Goal: Task Accomplishment & Management: Manage account settings

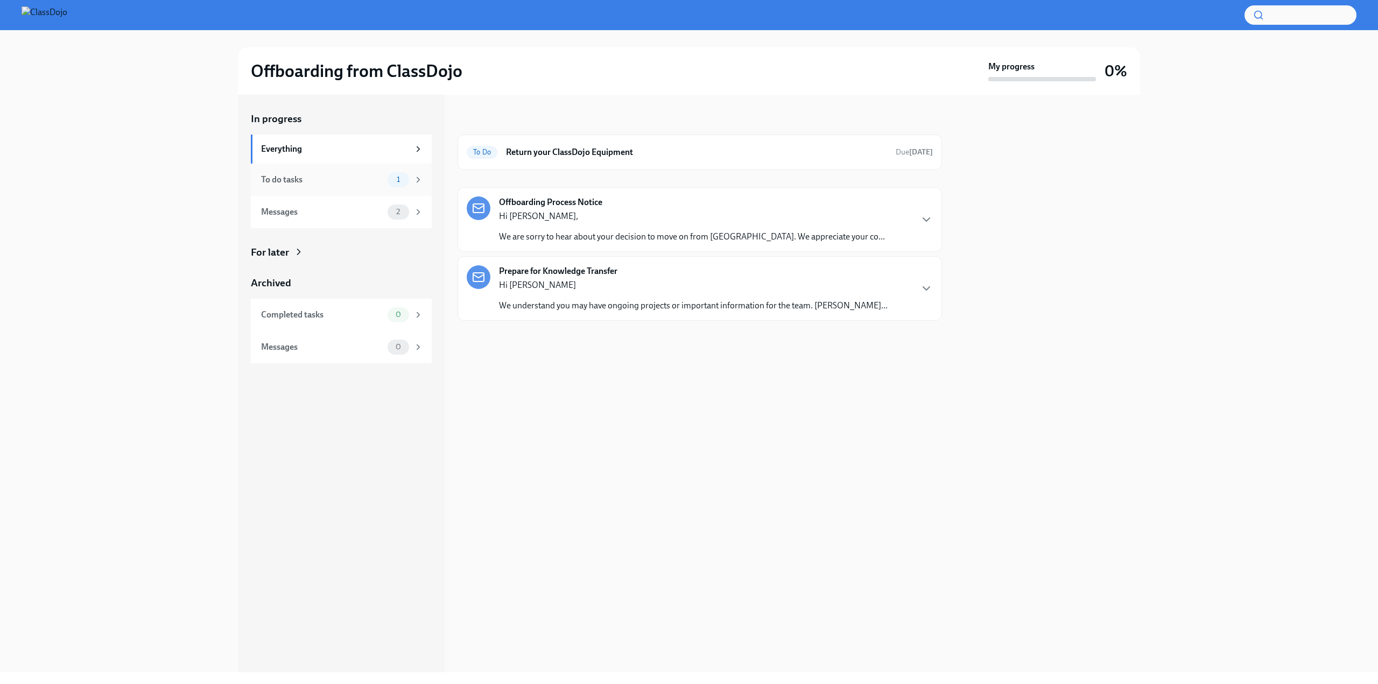
click at [315, 176] on div "To do tasks" at bounding box center [322, 180] width 122 height 12
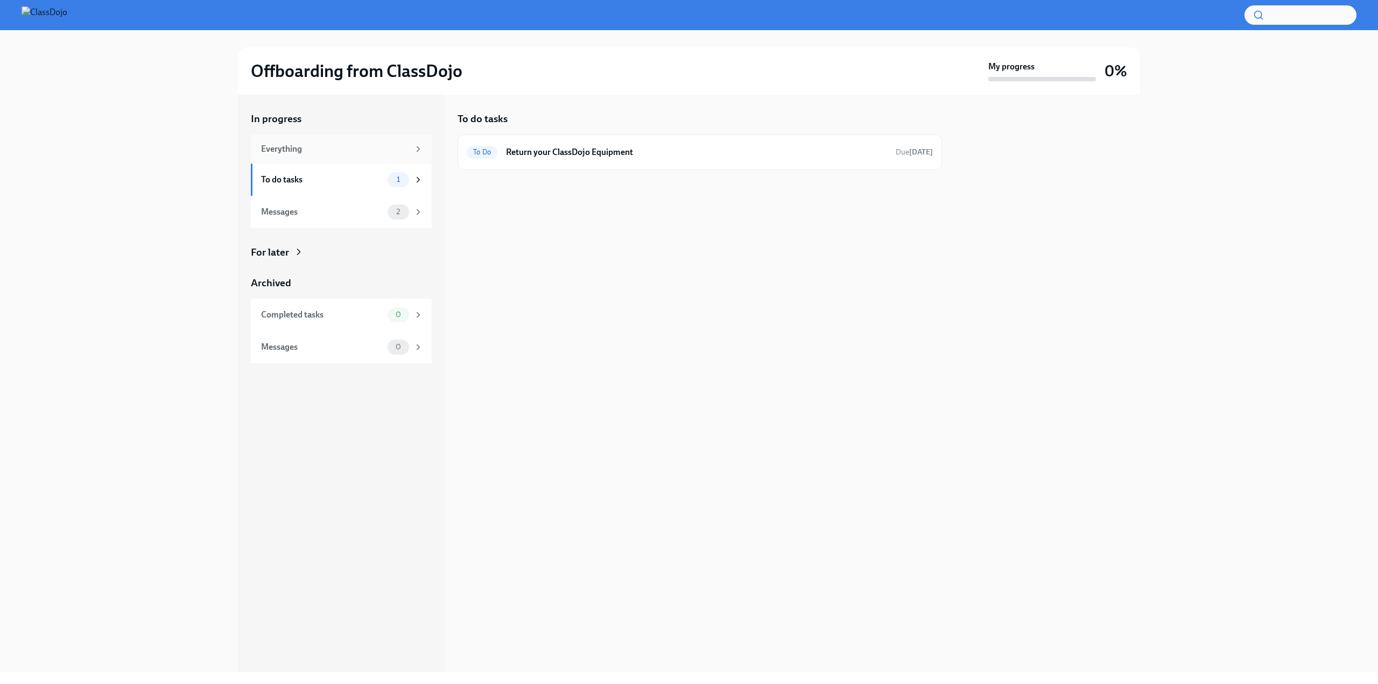
click at [325, 144] on div "Everything" at bounding box center [335, 149] width 148 height 12
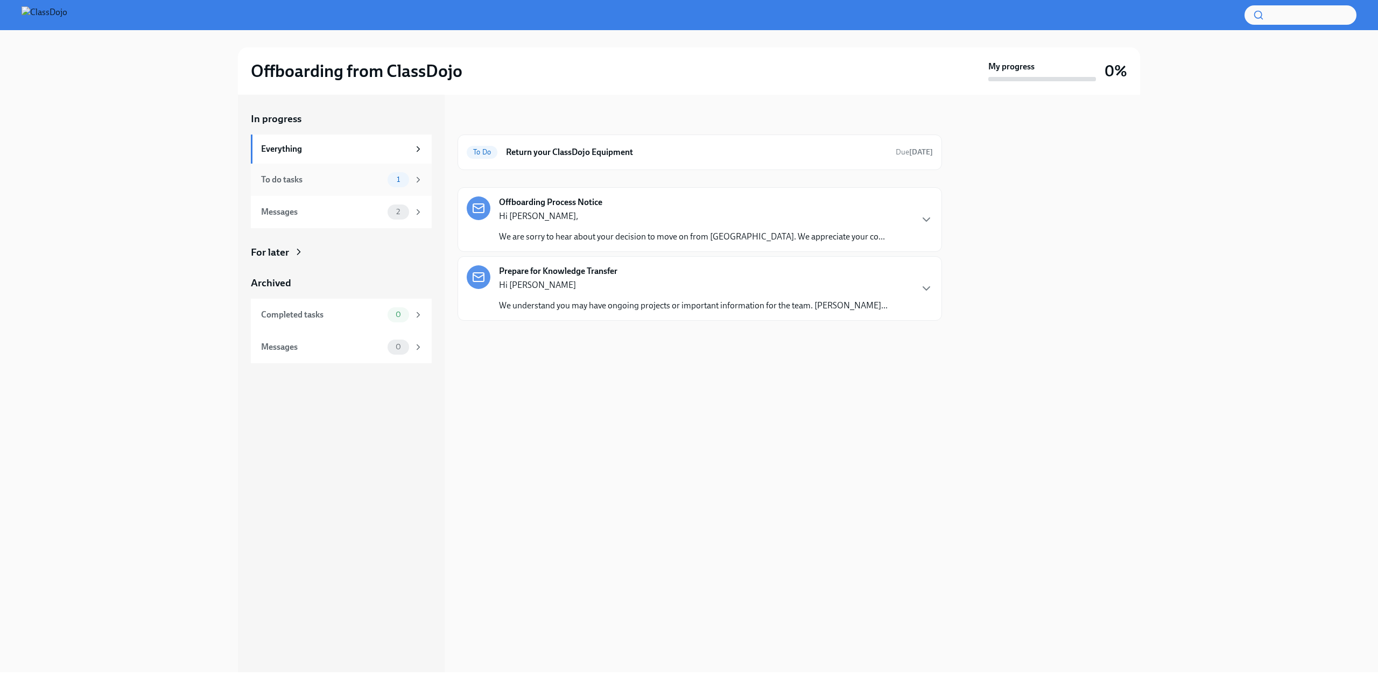
click at [342, 183] on div "To do tasks" at bounding box center [322, 180] width 122 height 12
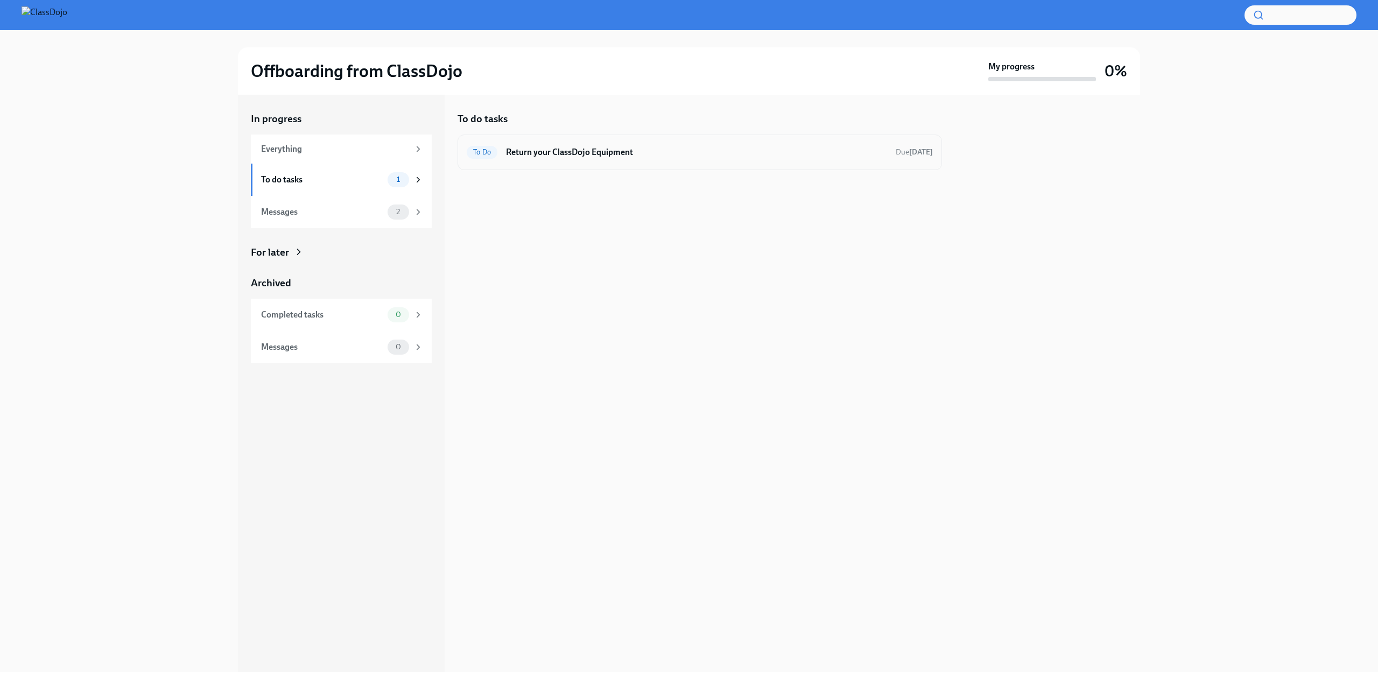
click at [677, 160] on div "To Do Return your ClassDojo Equipment Due [DATE]" at bounding box center [700, 152] width 466 height 17
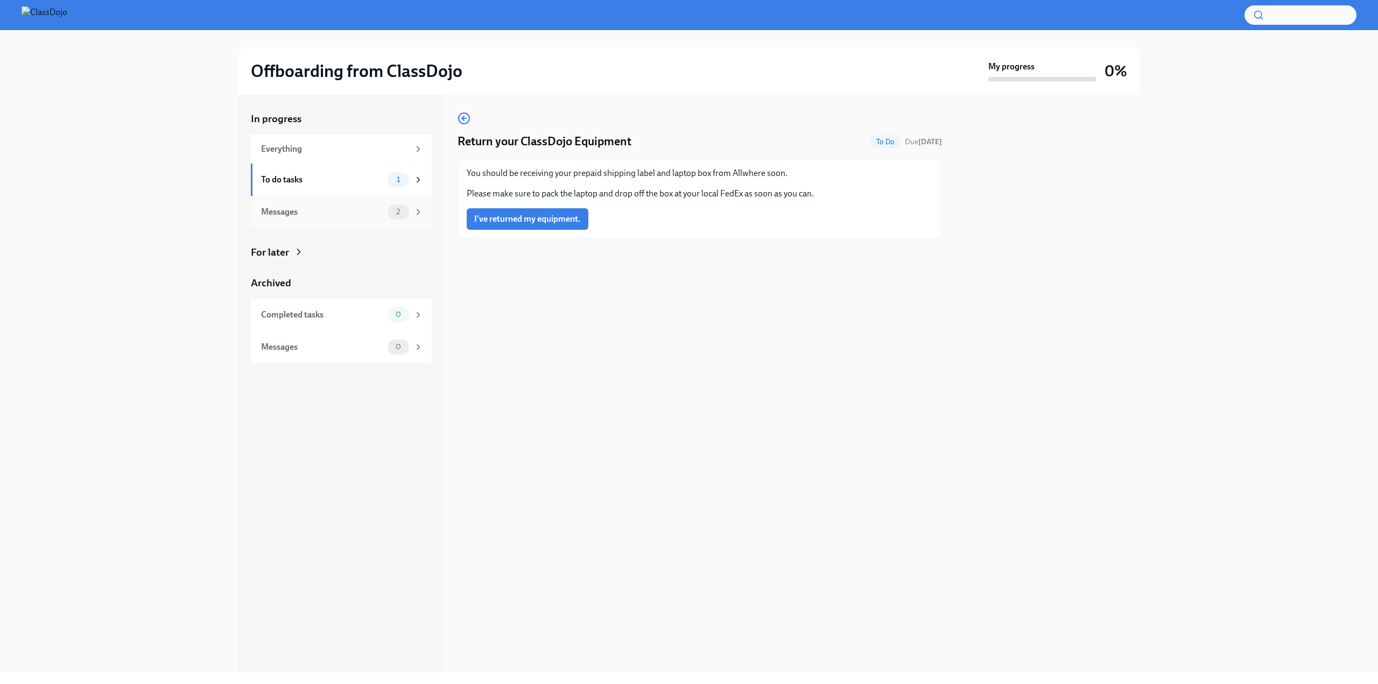
click at [334, 215] on div "Messages" at bounding box center [322, 212] width 122 height 12
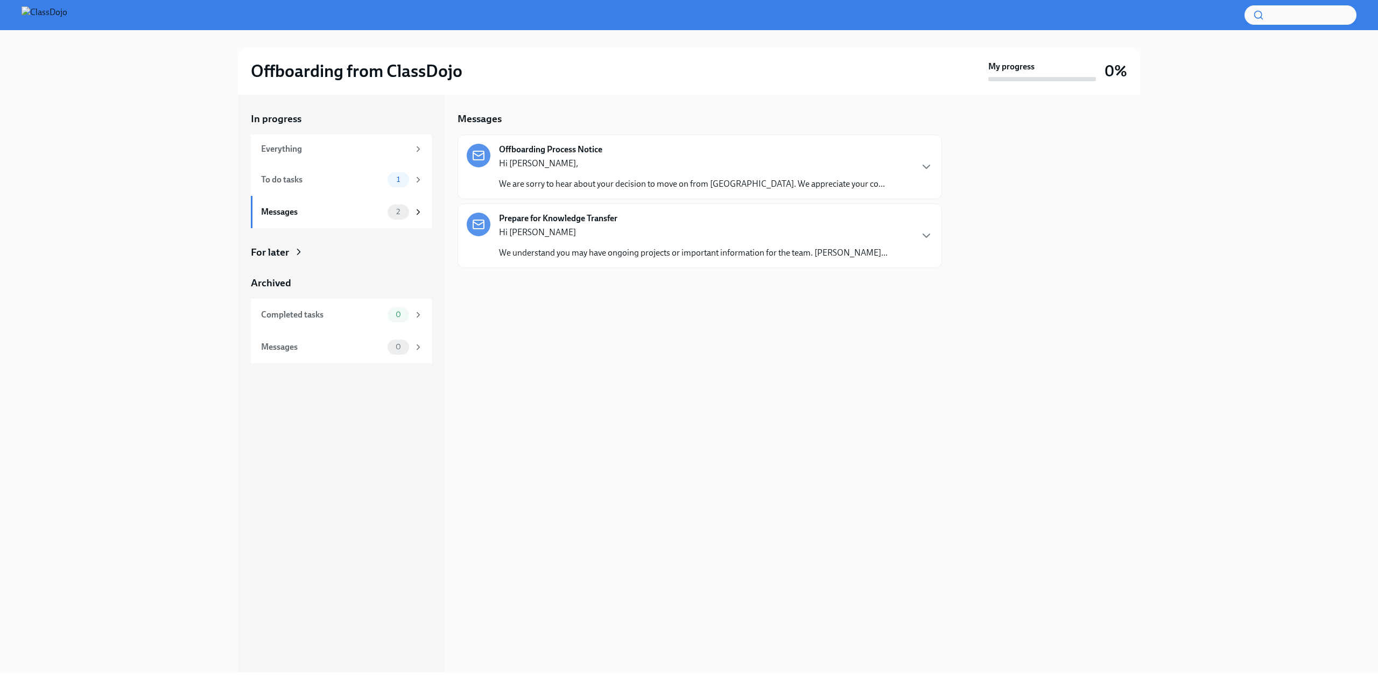
click at [563, 159] on p "Hi [PERSON_NAME]," at bounding box center [692, 164] width 386 height 12
